Goal: Information Seeking & Learning: Learn about a topic

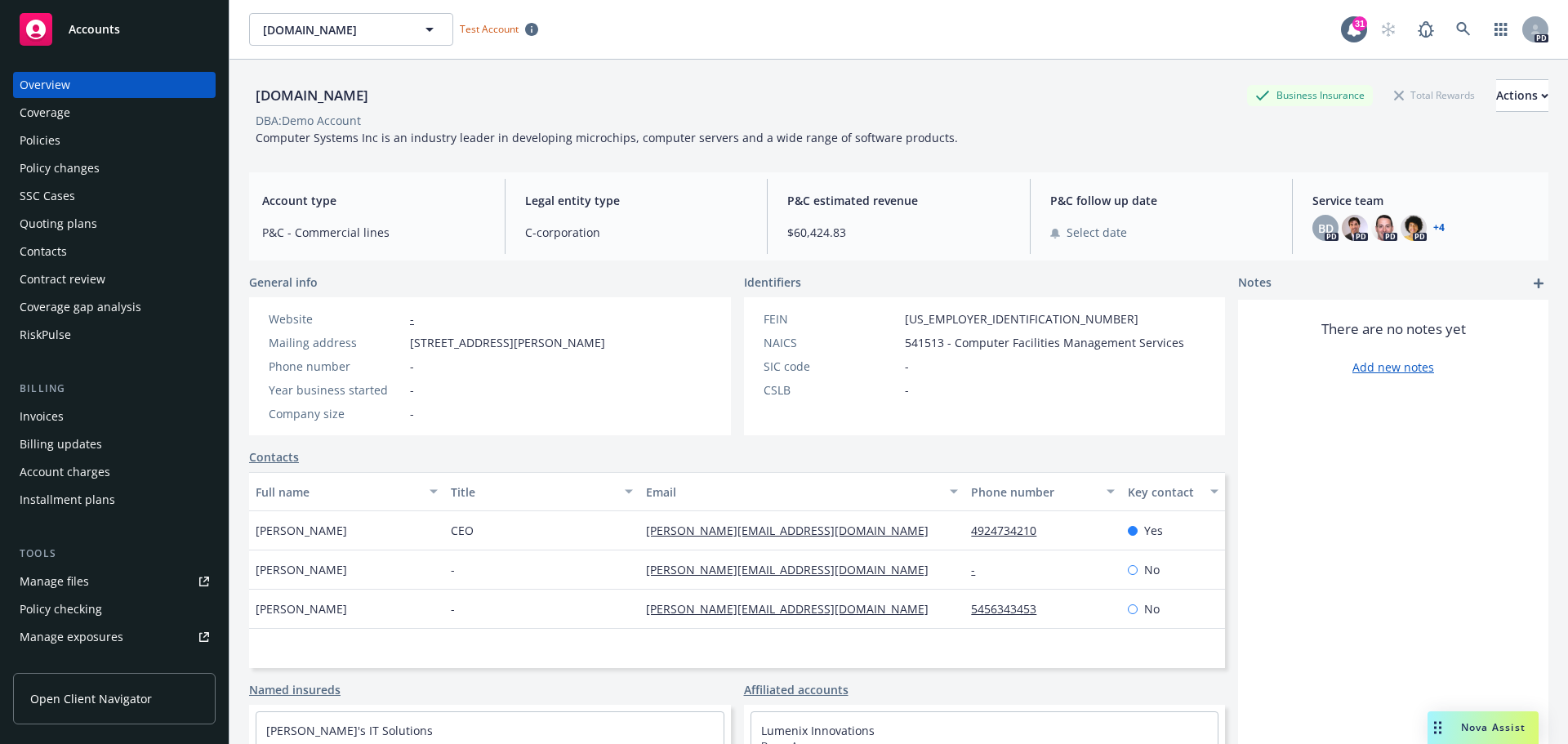
click at [1467, 721] on span "Nova Assist" at bounding box center [1493, 727] width 65 height 14
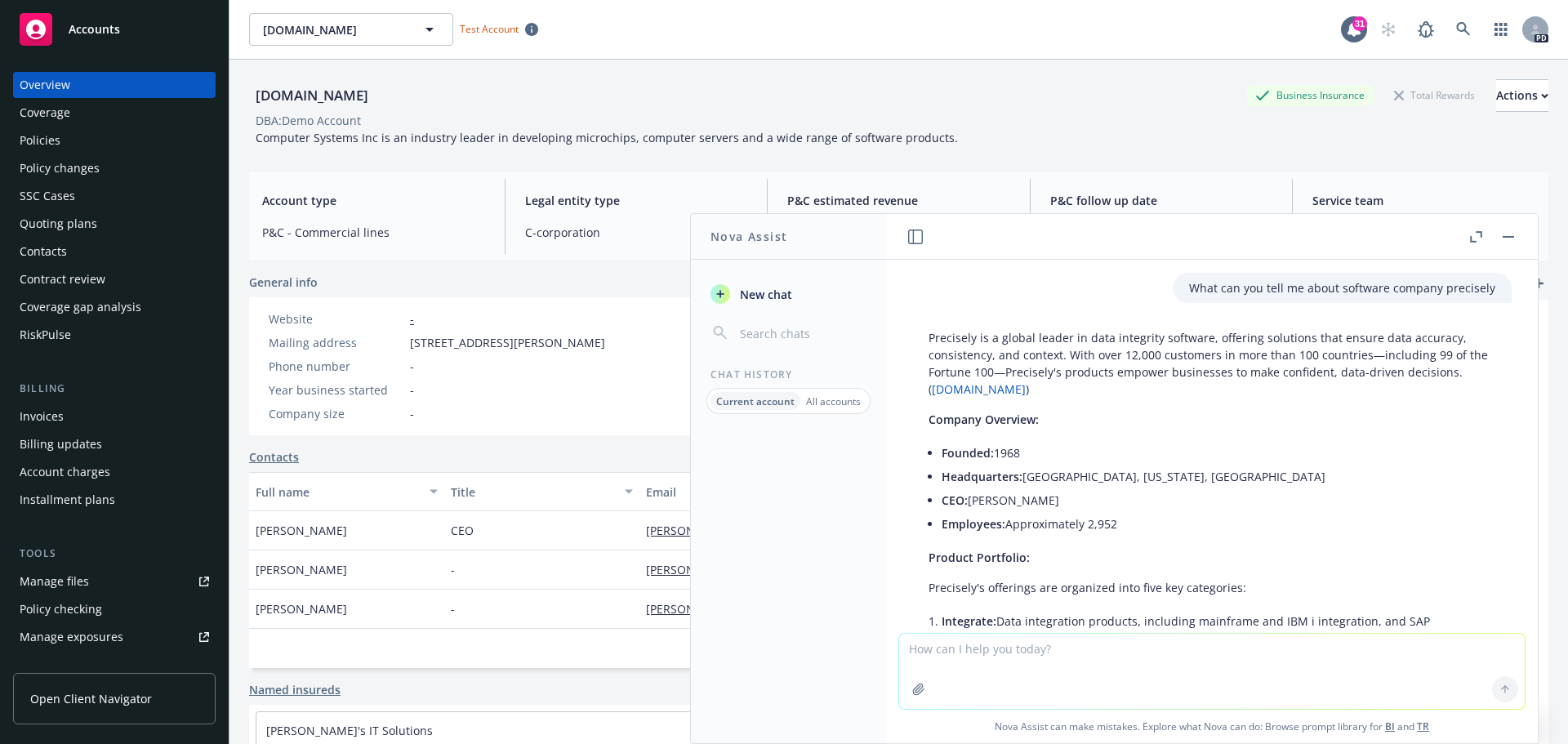
click at [1062, 652] on textarea at bounding box center [1211, 671] width 625 height 75
click at [844, 408] on p "All accounts" at bounding box center [833, 401] width 55 height 14
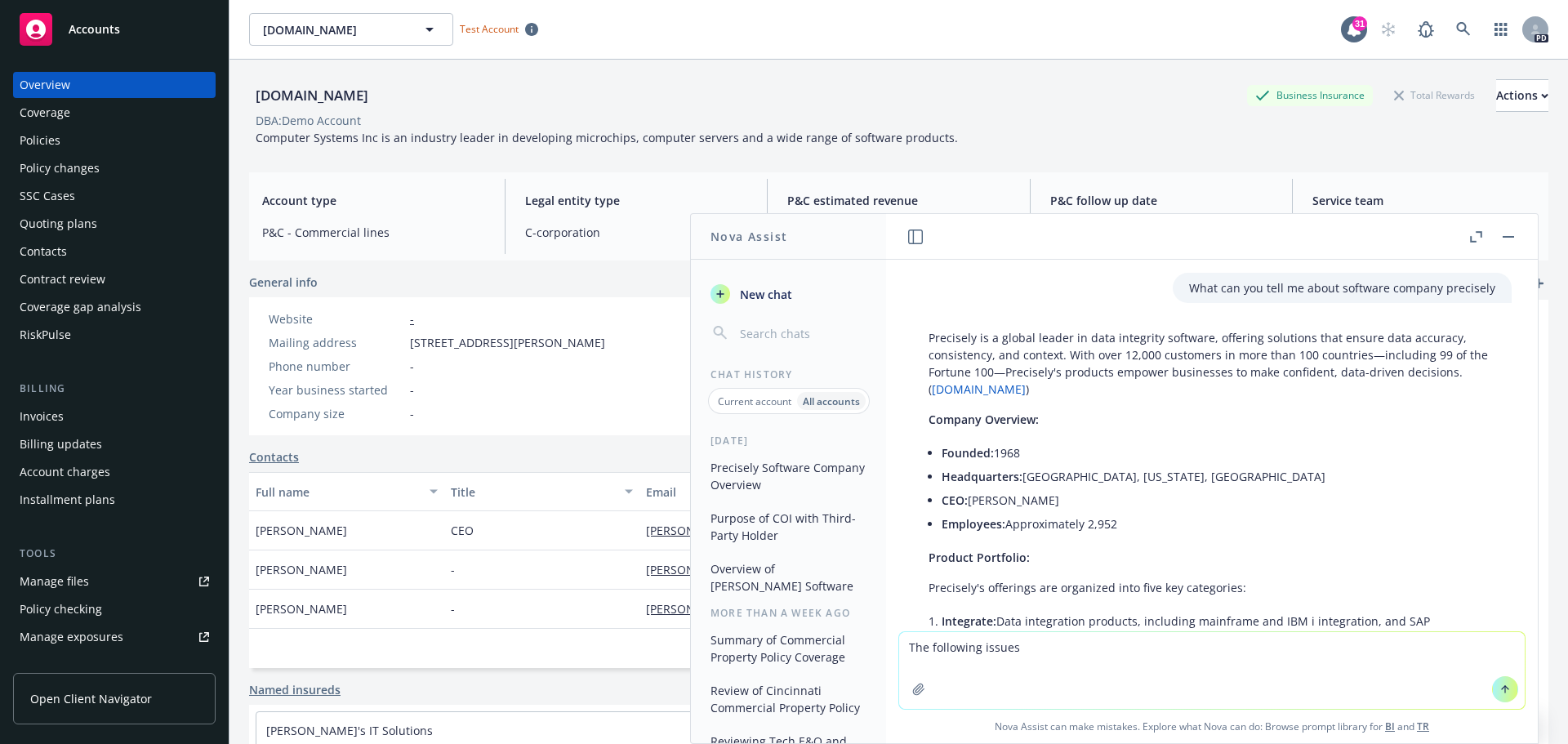
click at [1066, 648] on textarea "The following issues" at bounding box center [1211, 670] width 625 height 77
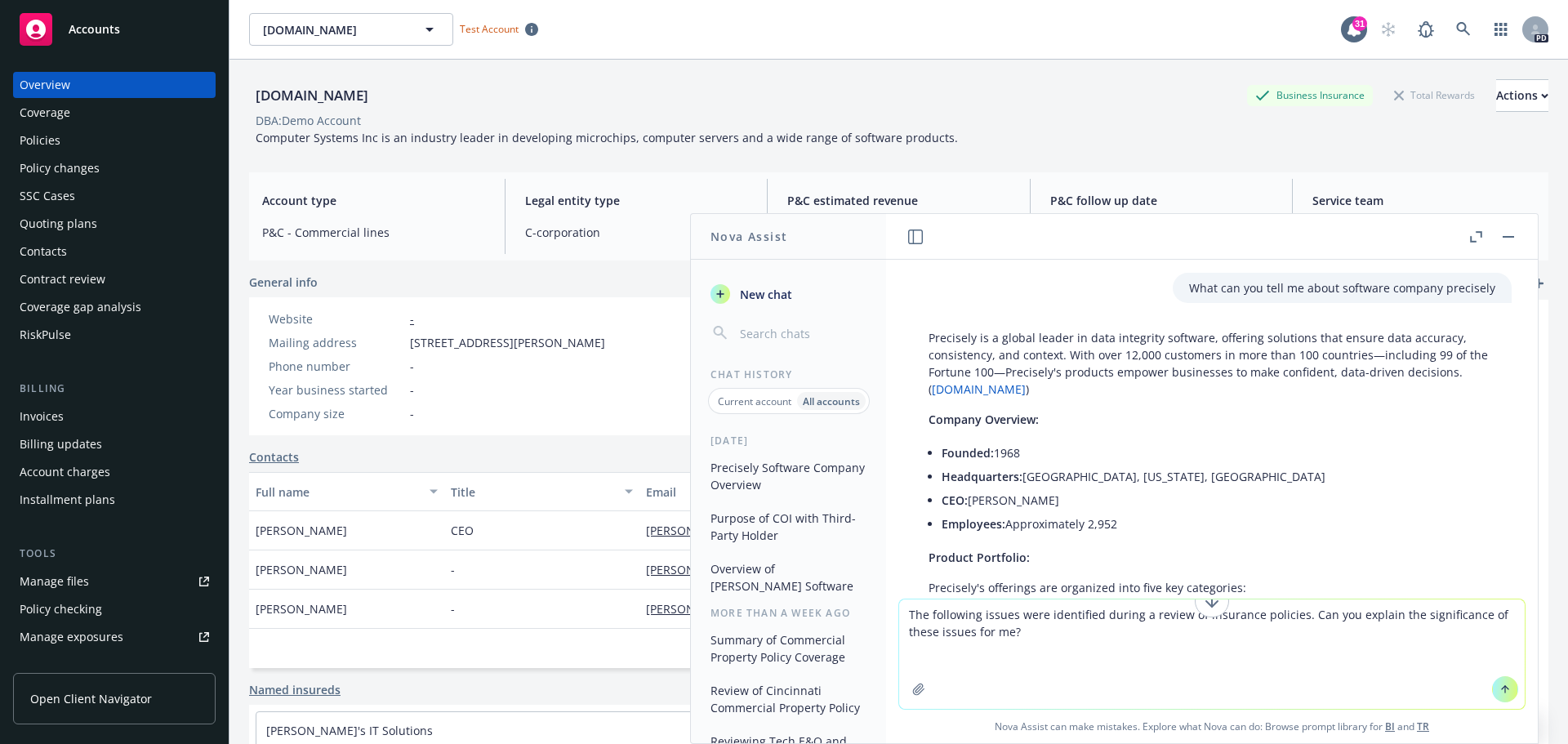
paste textarea "Cyber Policy Critical Issues: Premium seems excessively high, potentially as mu…"
type textarea "The following issues were identified during a review of insurance policies. Can…"
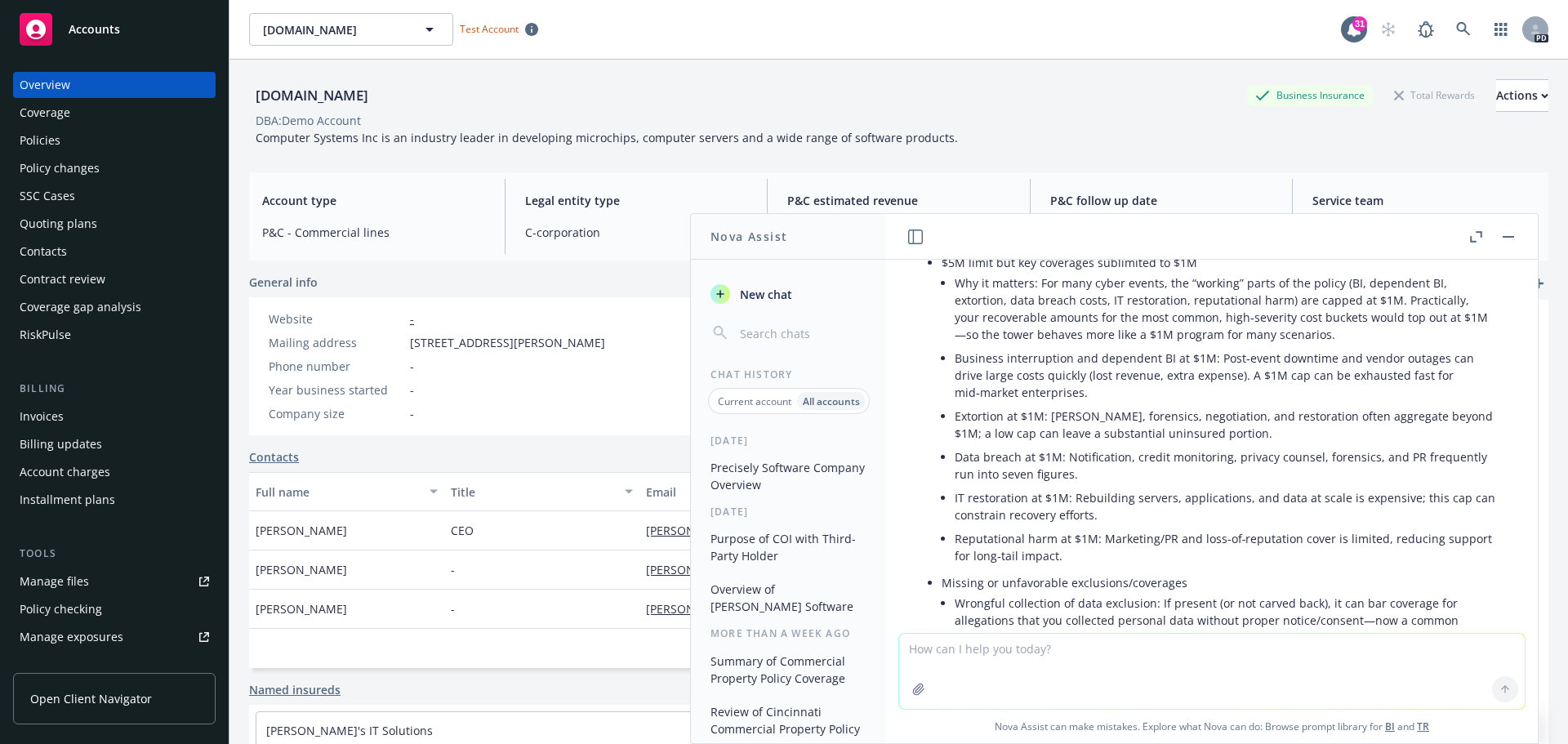
scroll to position [2908, 0]
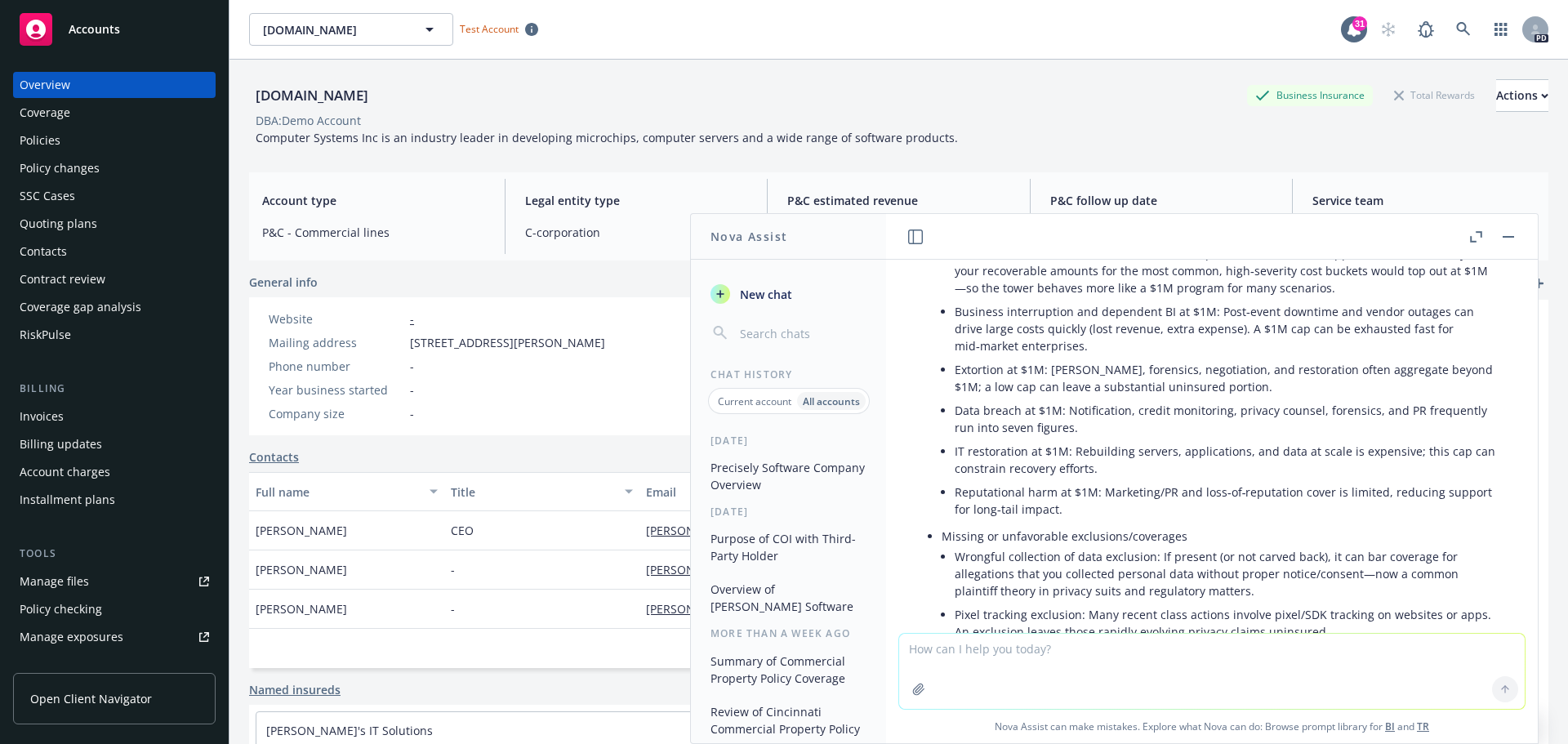
click at [1472, 238] on icon "button" at bounding box center [1475, 236] width 12 height 11
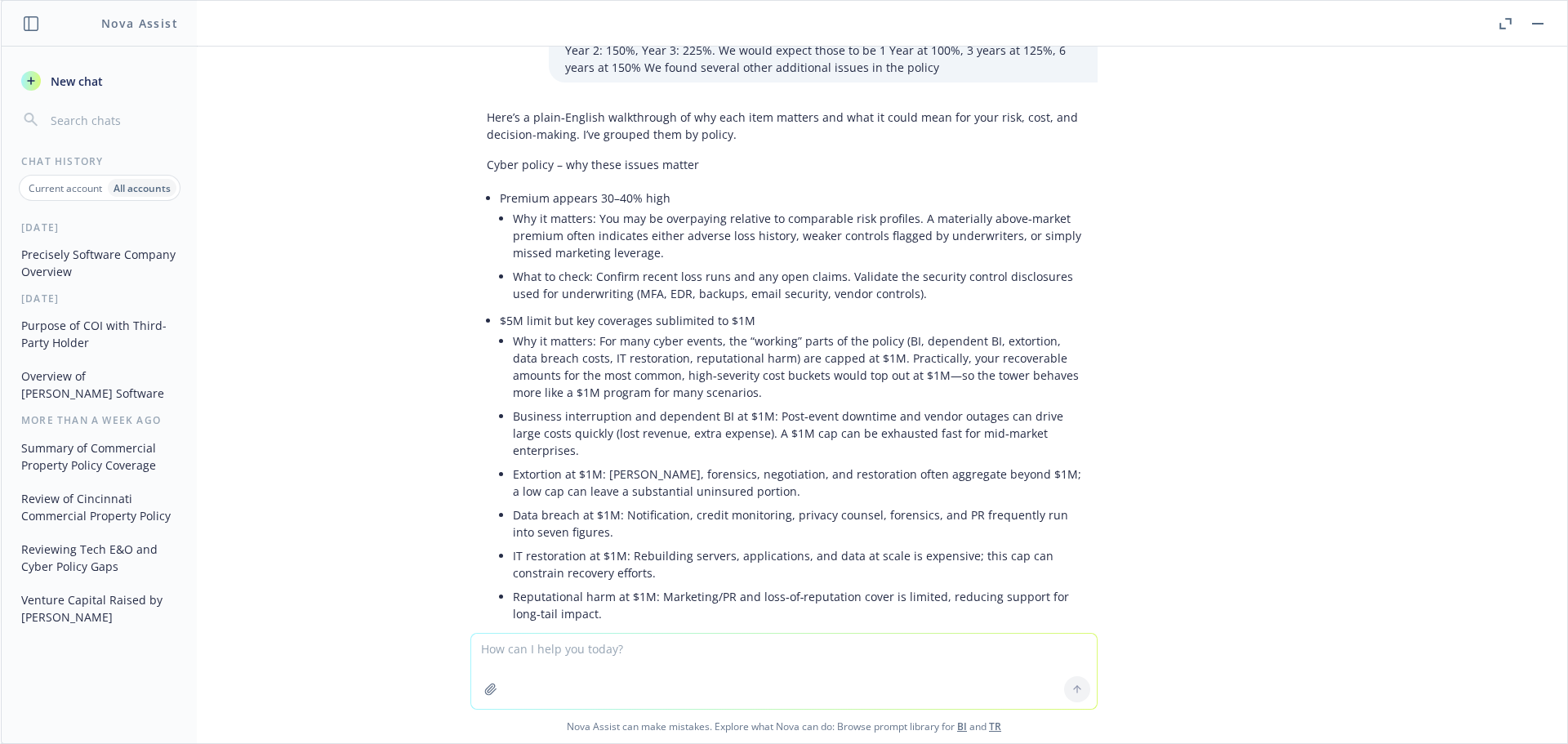
scroll to position [2526, 0]
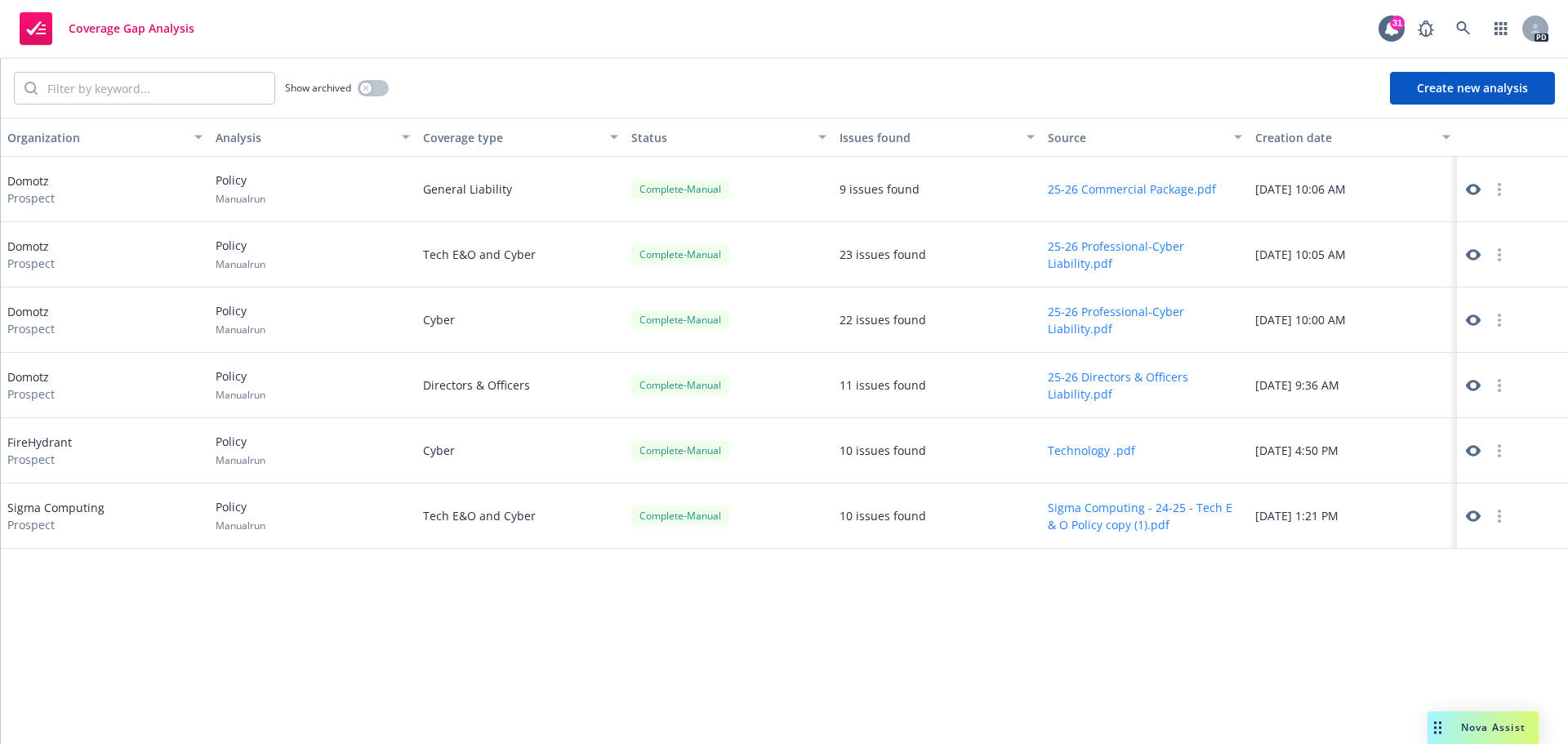
click at [1475, 253] on icon at bounding box center [1473, 255] width 15 height 15
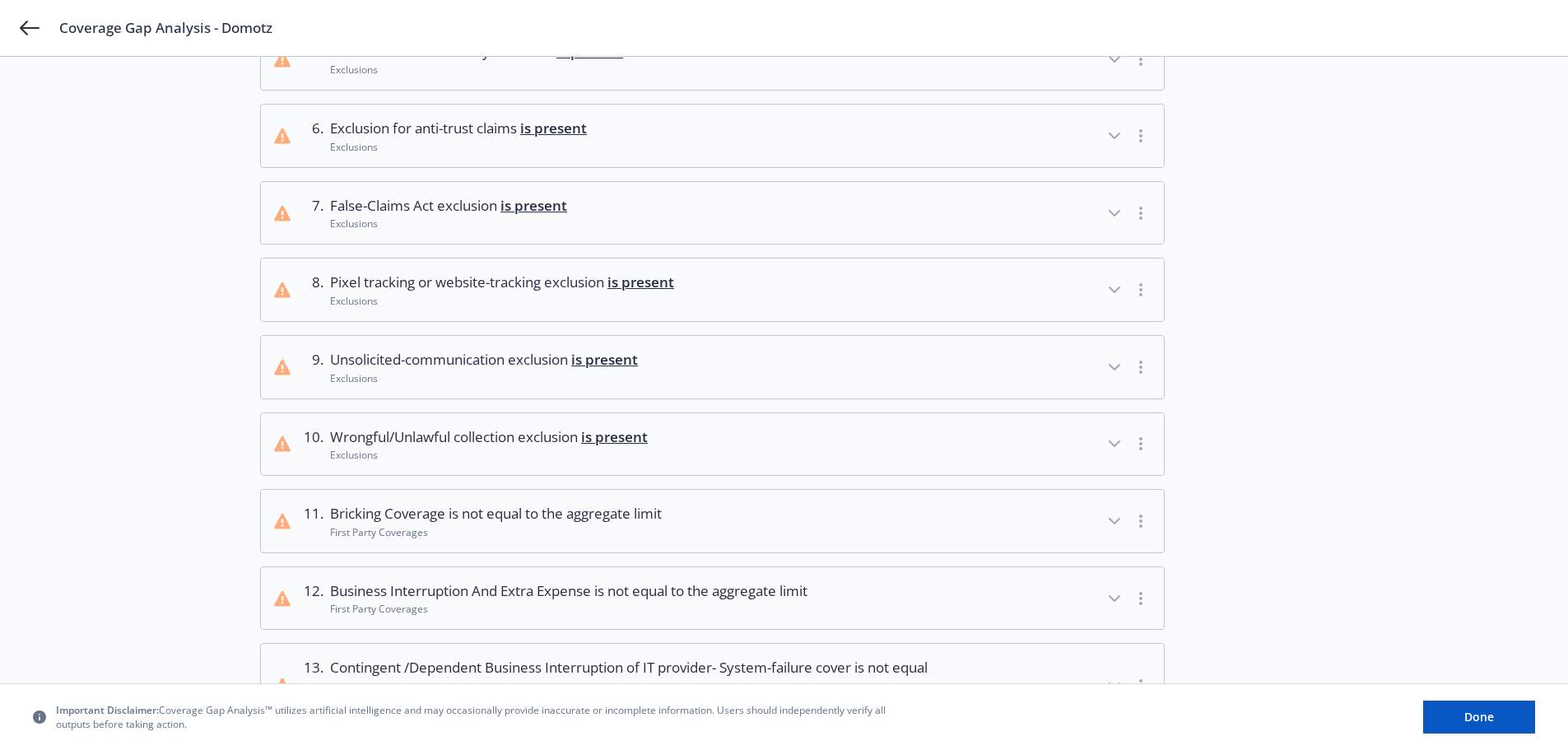
scroll to position [541, 0]
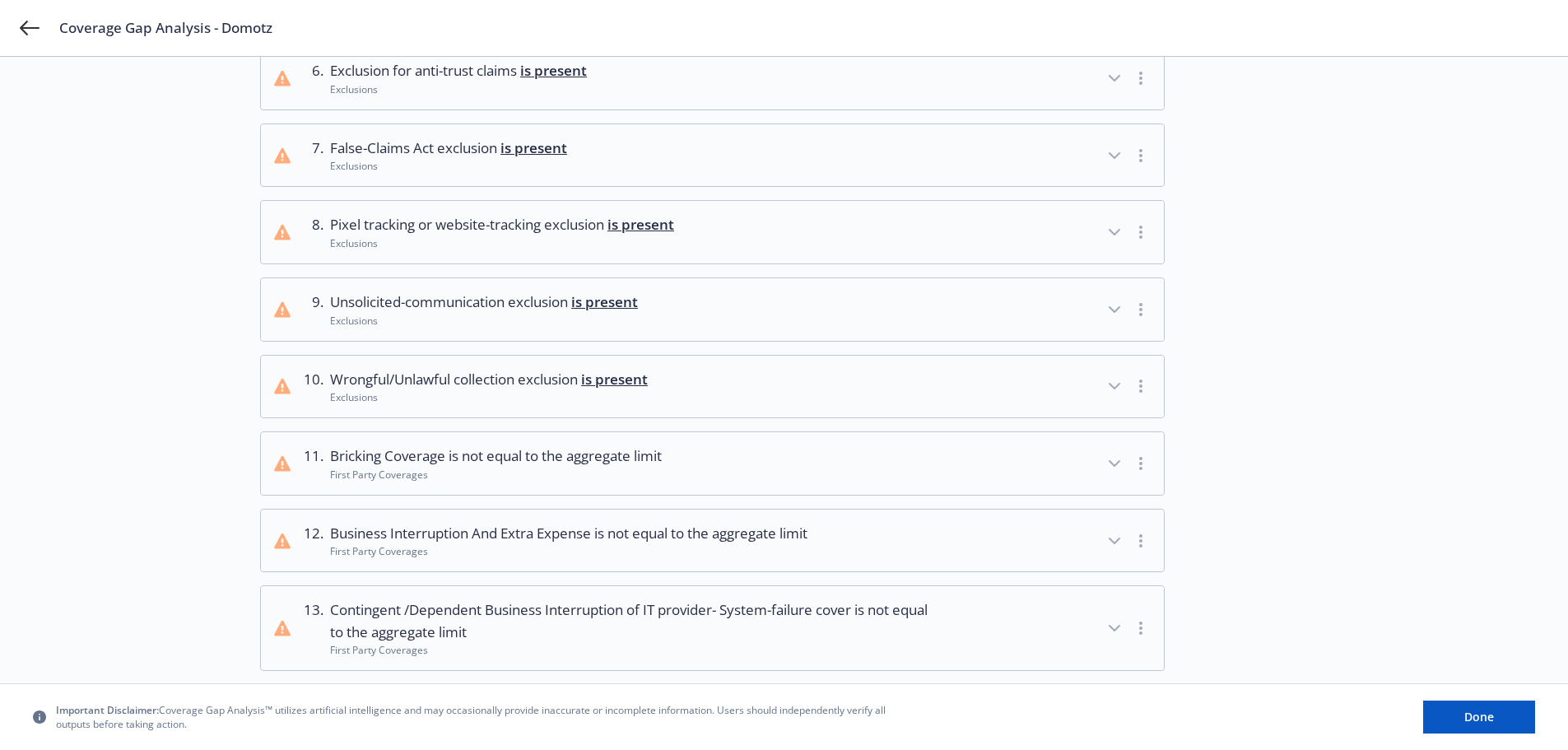
click at [1140, 390] on circle "button" at bounding box center [1141, 391] width 4 height 4
click at [1108, 388] on icon "button" at bounding box center [1114, 386] width 20 height 20
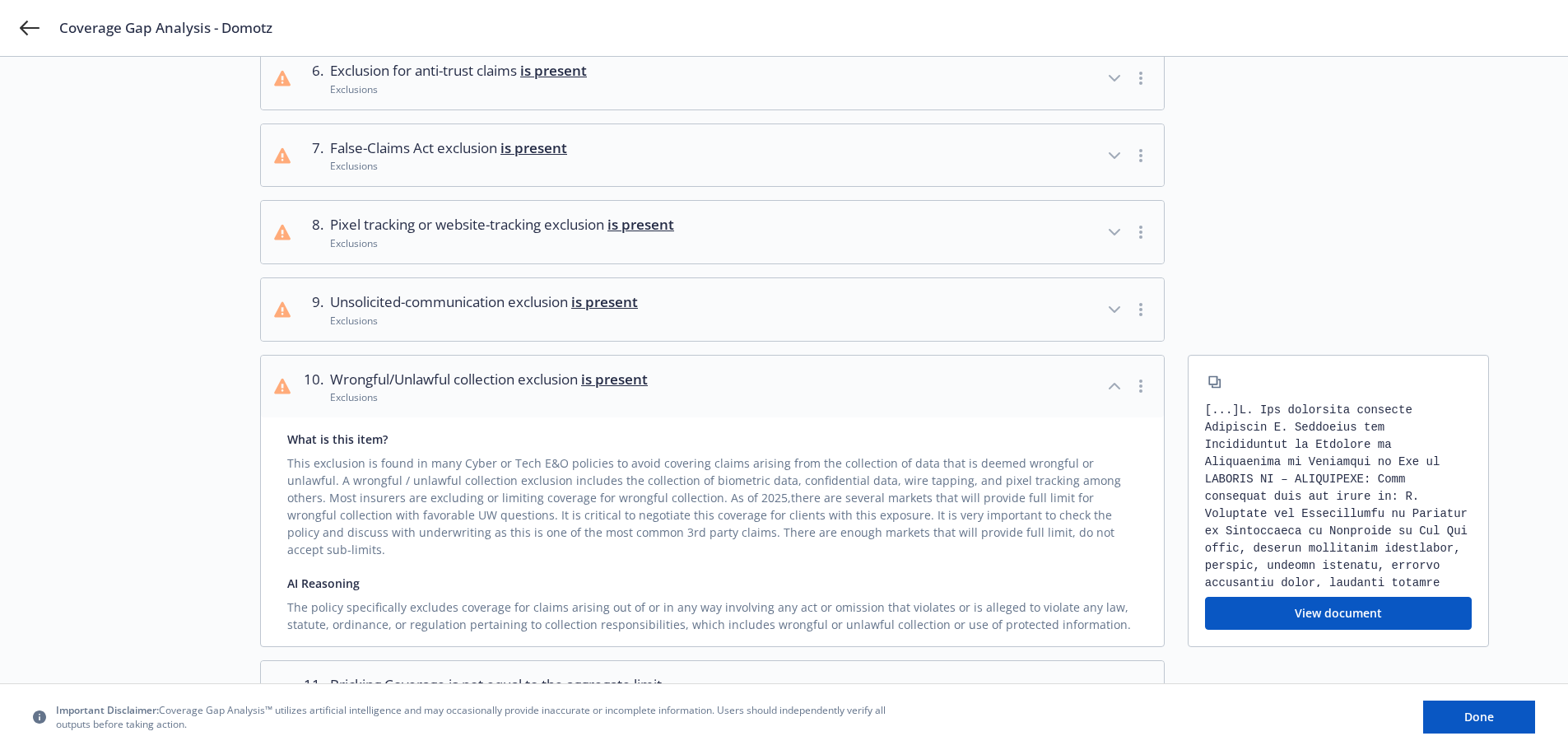
click at [1359, 599] on button "View document" at bounding box center [1339, 613] width 267 height 33
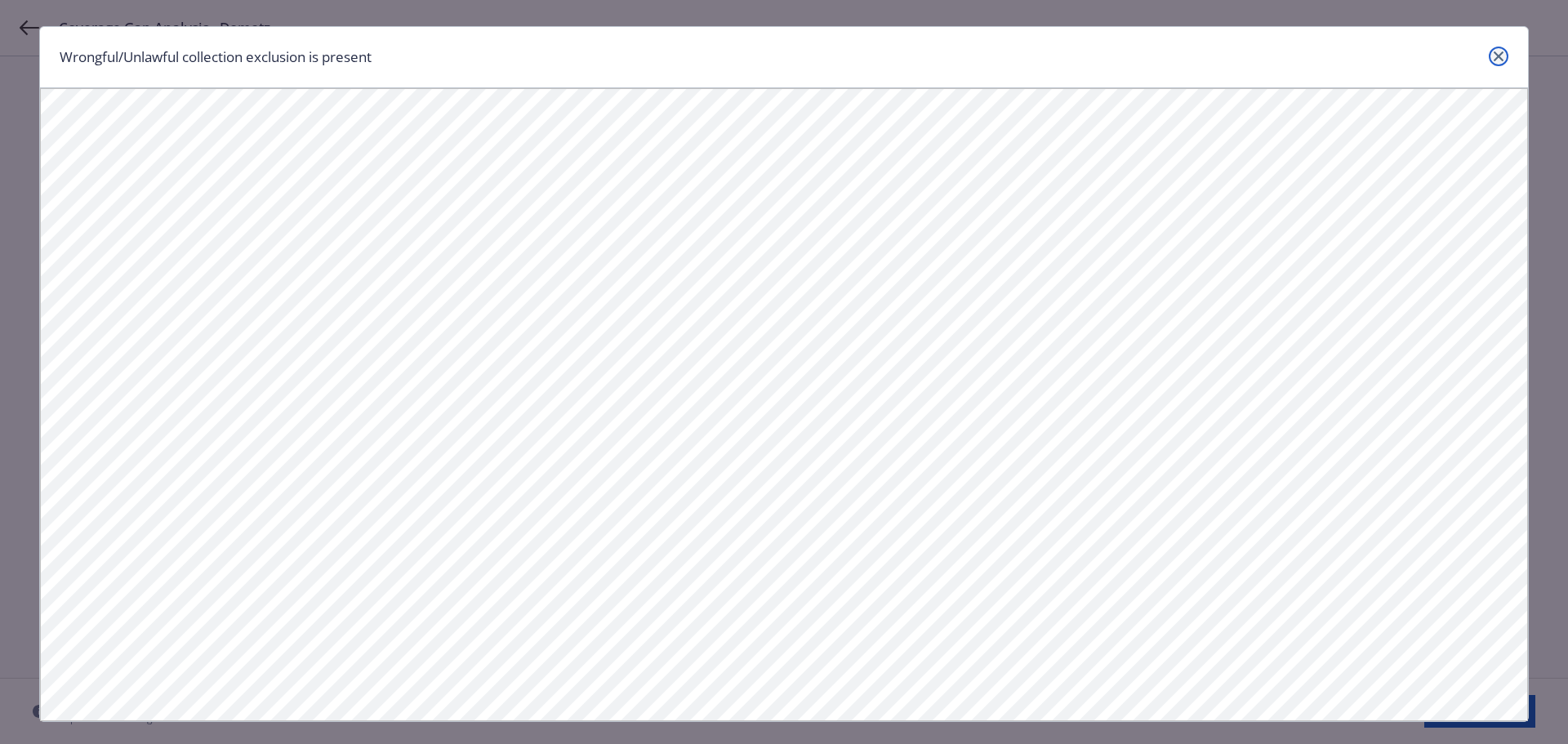
click at [1495, 58] on icon "close" at bounding box center [1498, 57] width 10 height 10
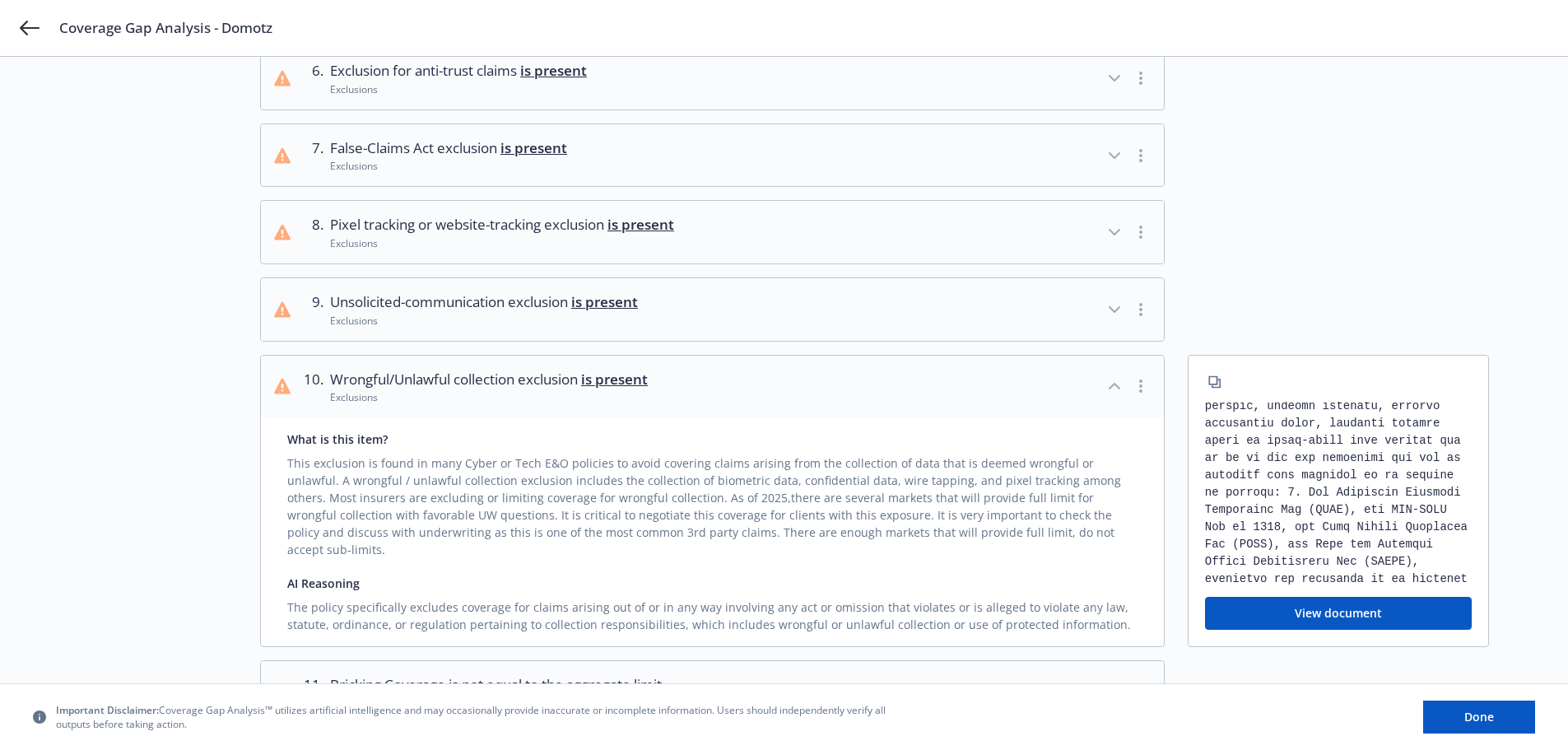
scroll to position [163, 0]
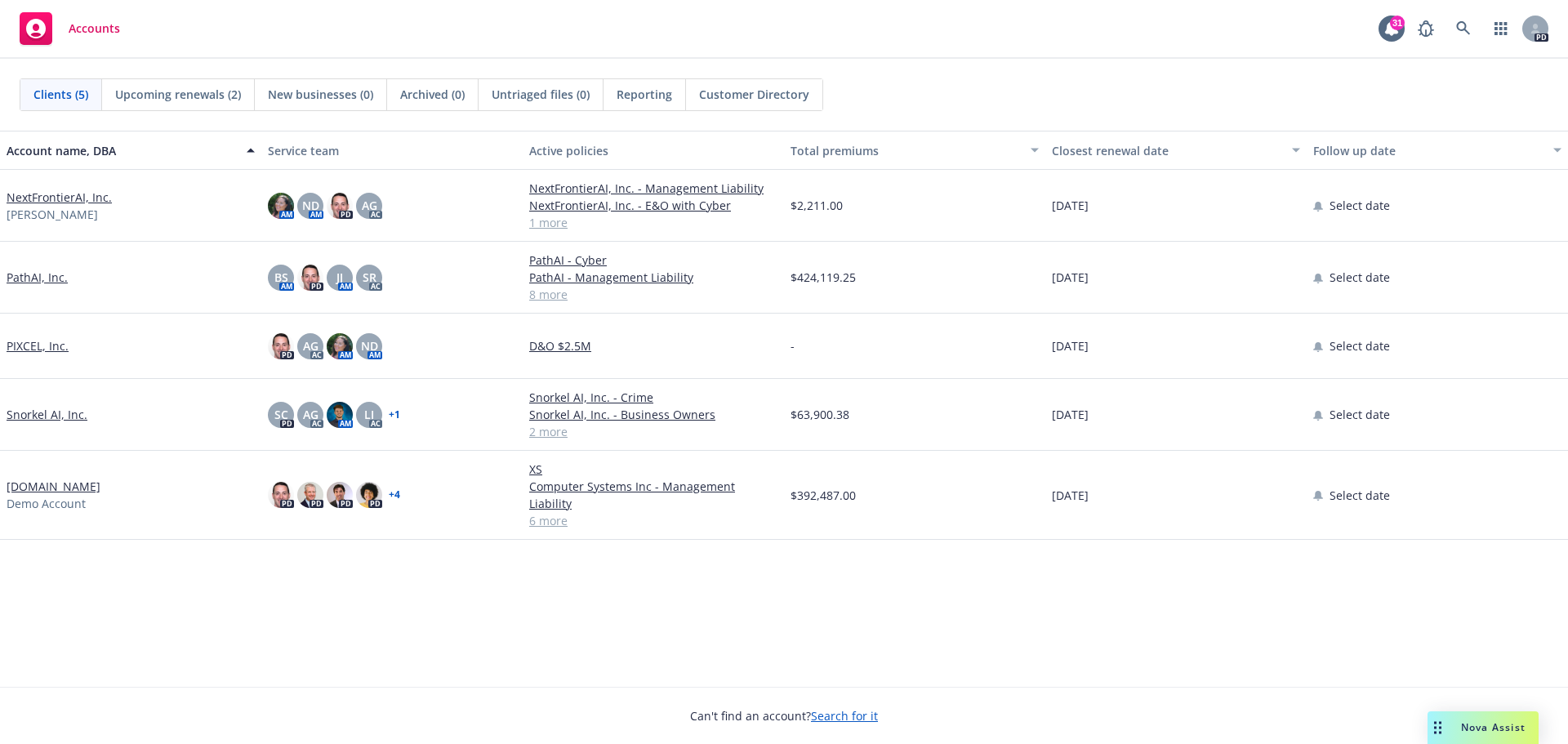
click at [1485, 730] on span "Nova Assist" at bounding box center [1493, 727] width 65 height 14
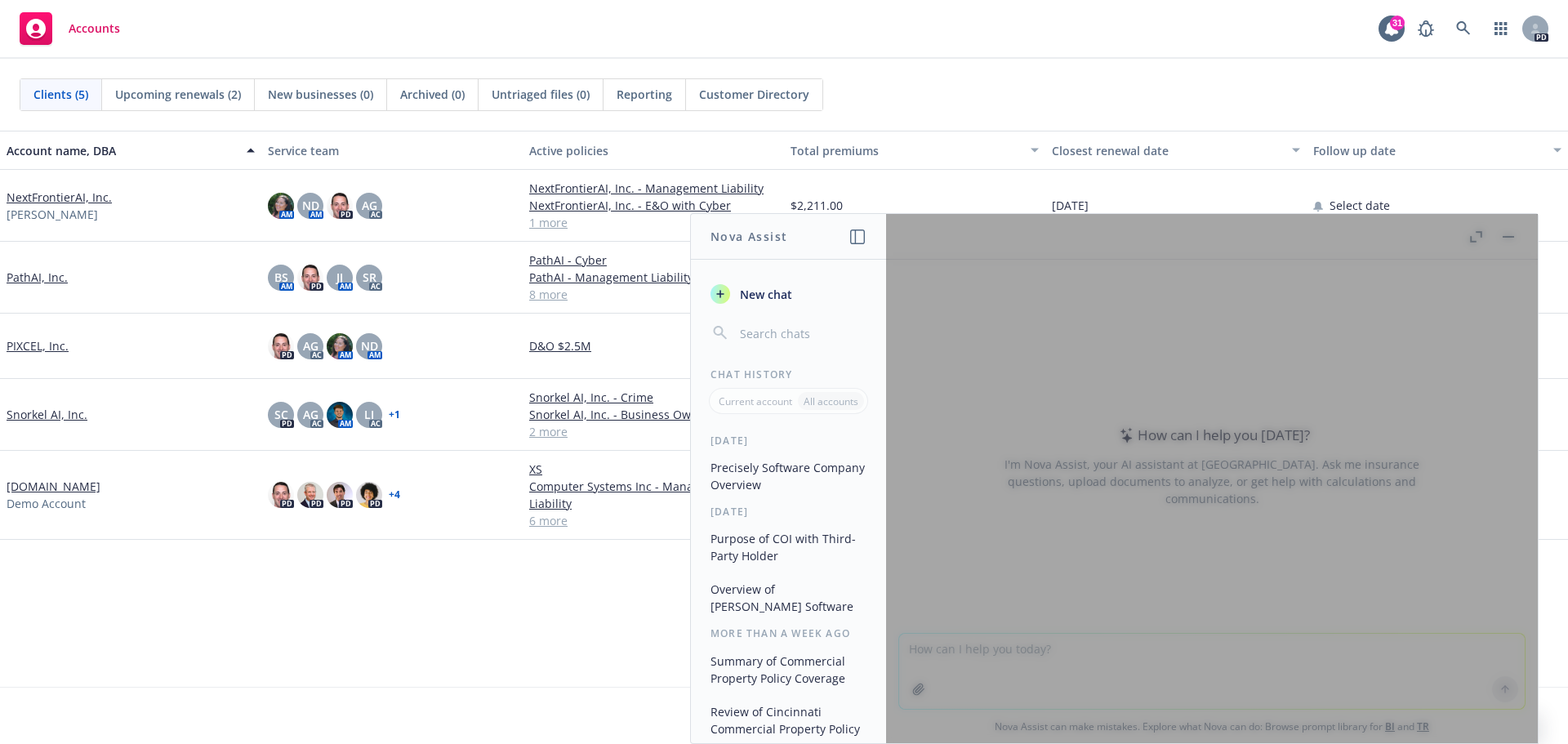
click at [996, 660] on div at bounding box center [1210, 478] width 651 height 529
click at [1022, 646] on div at bounding box center [1210, 478] width 651 height 529
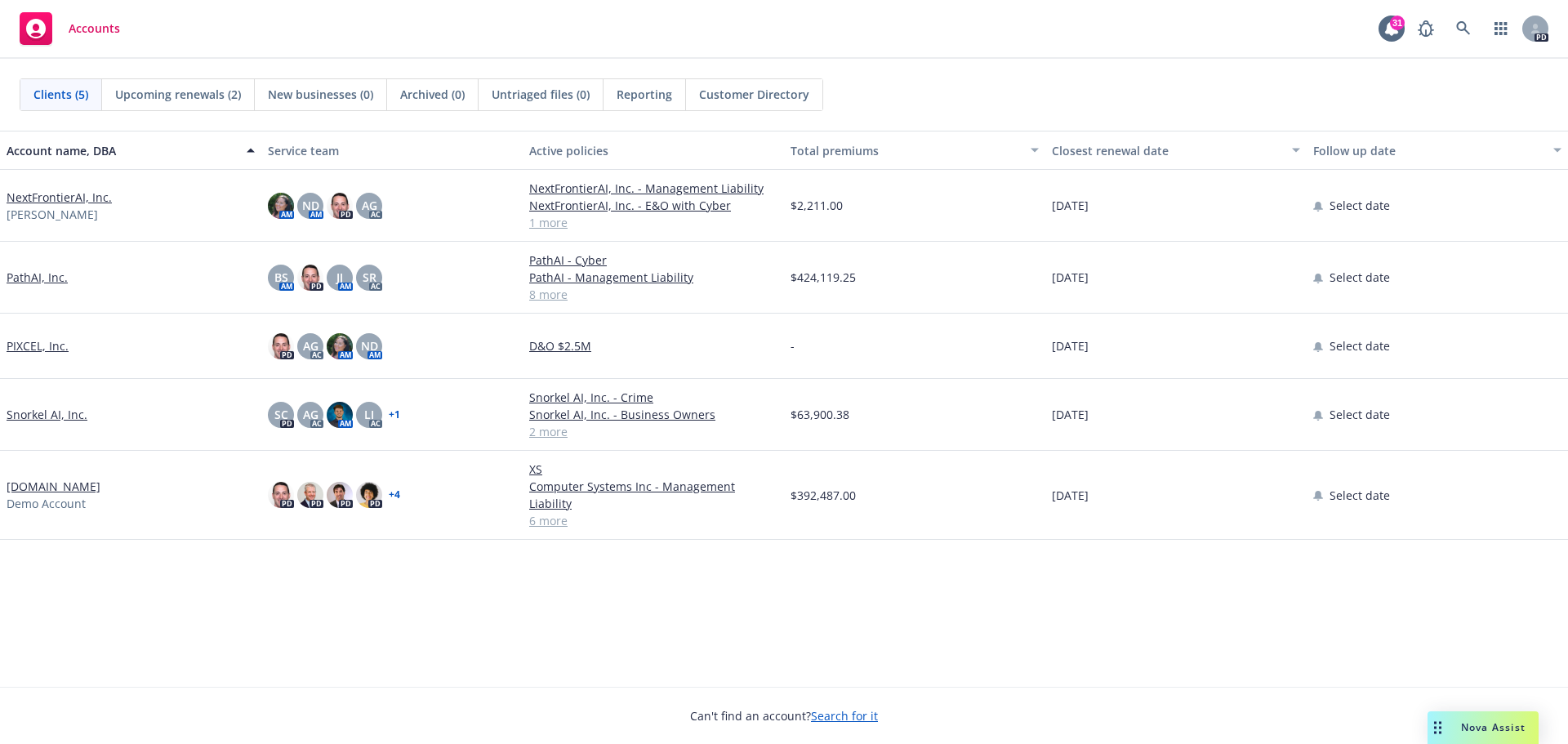
click at [1456, 727] on div "Nova Assist" at bounding box center [1493, 727] width 91 height 14
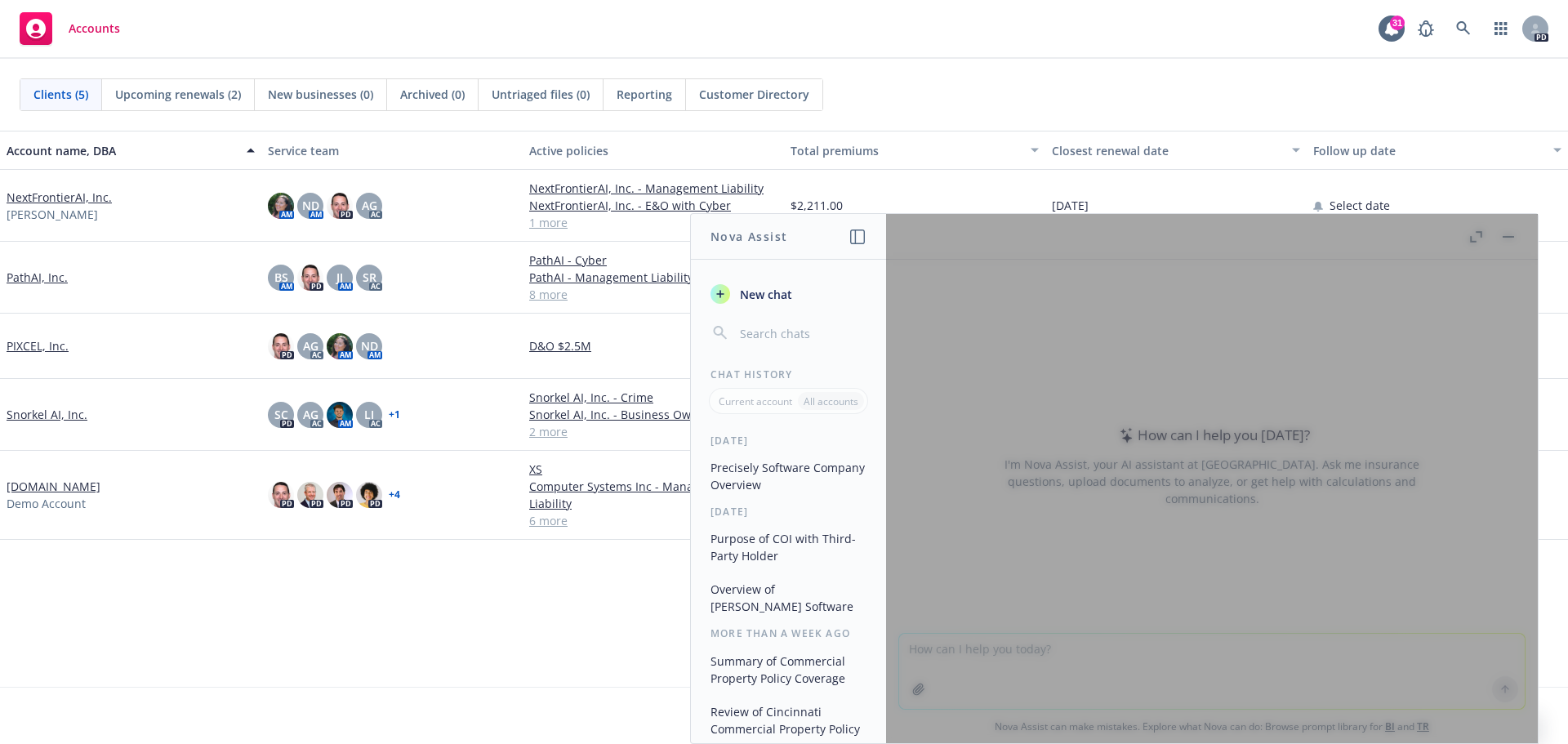
click at [1135, 692] on div at bounding box center [1210, 478] width 651 height 529
